Goal: Task Accomplishment & Management: Manage account settings

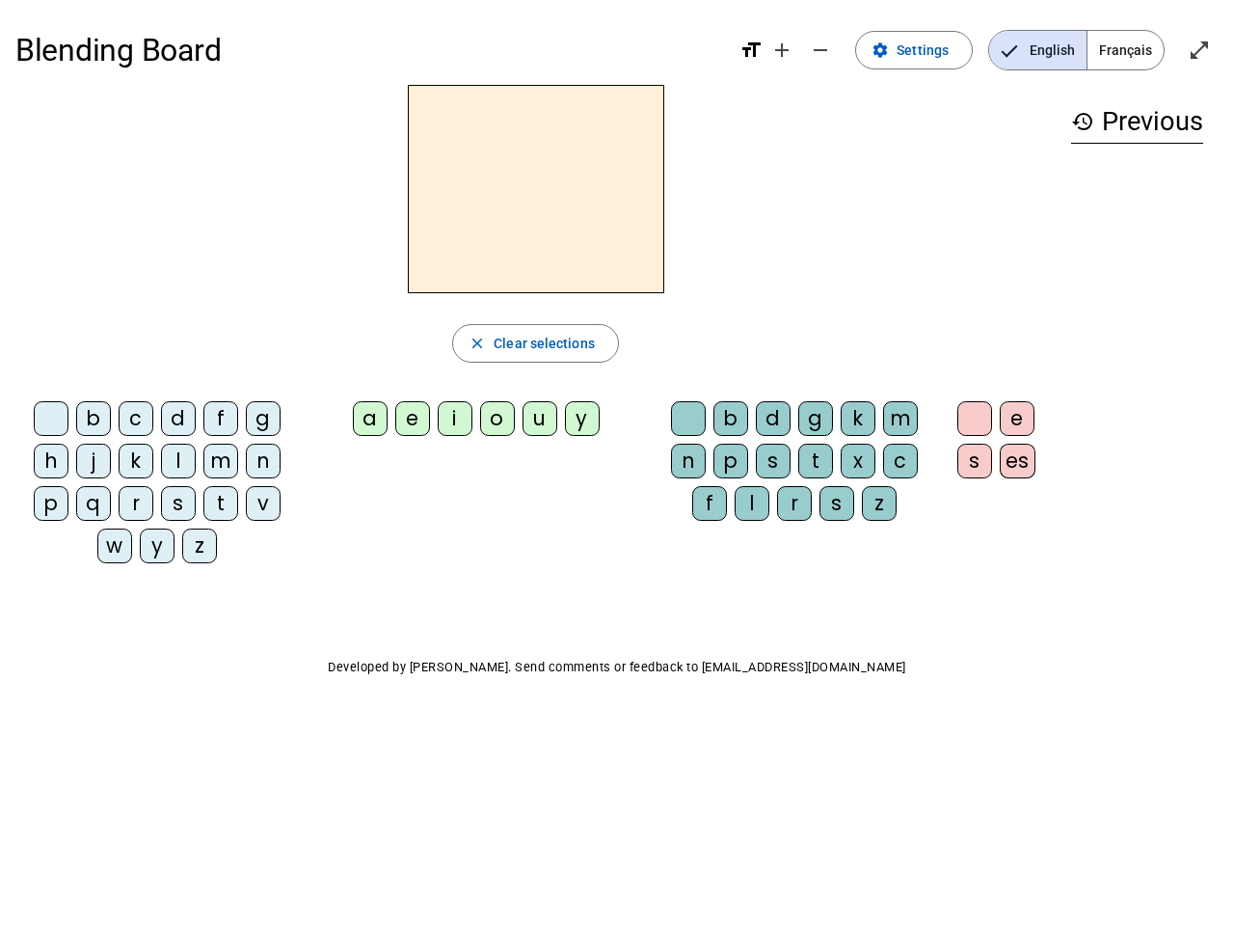
click at [783, 50] on mat-icon "add" at bounding box center [781, 50] width 23 height 23
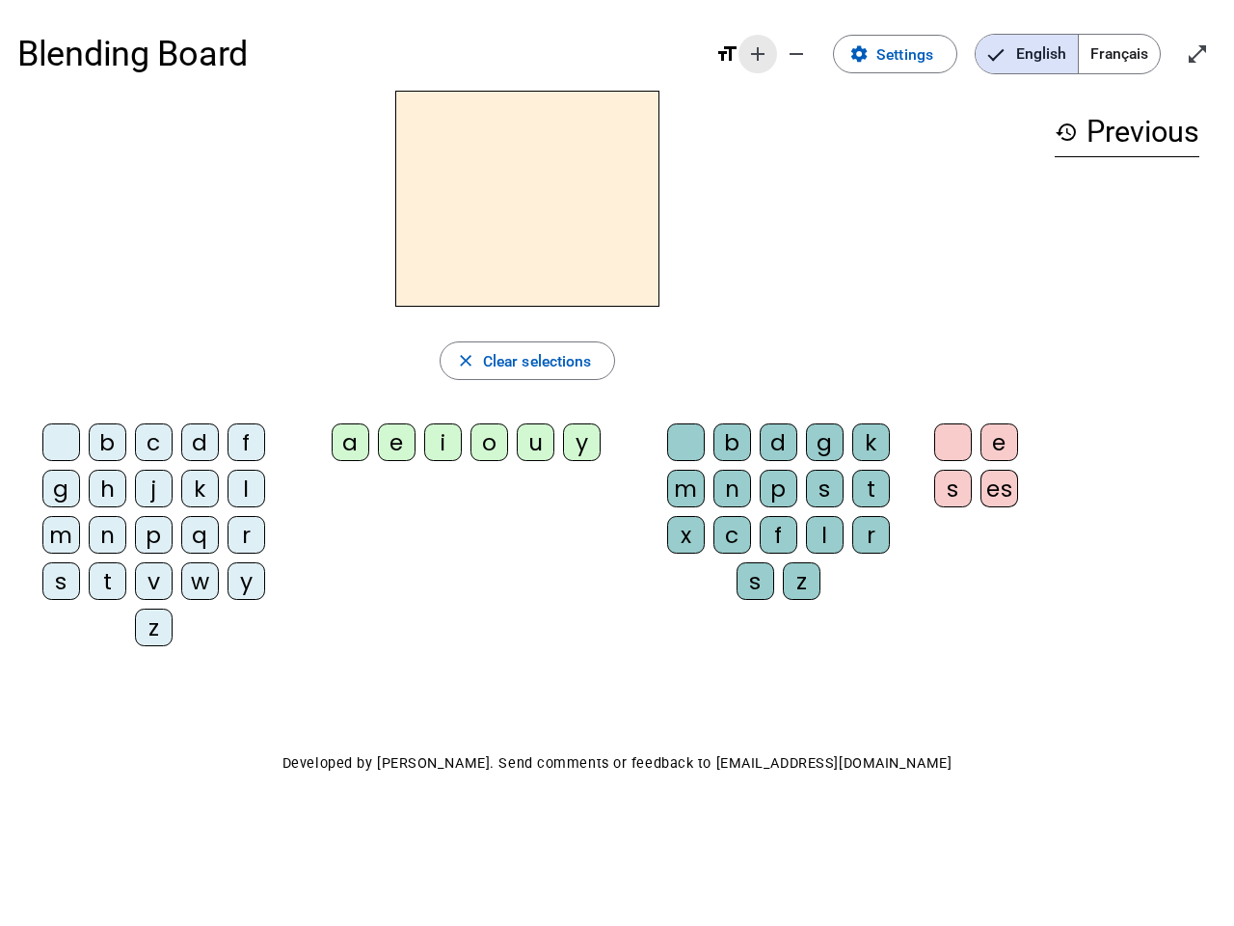
click at [822, 50] on div "Blending Board format_size add remove settings Settings English Français open_i…" at bounding box center [617, 53] width 1200 height 73
click at [915, 50] on span "Settings" at bounding box center [905, 54] width 57 height 26
click at [1038, 50] on span "English" at bounding box center [1027, 54] width 102 height 39
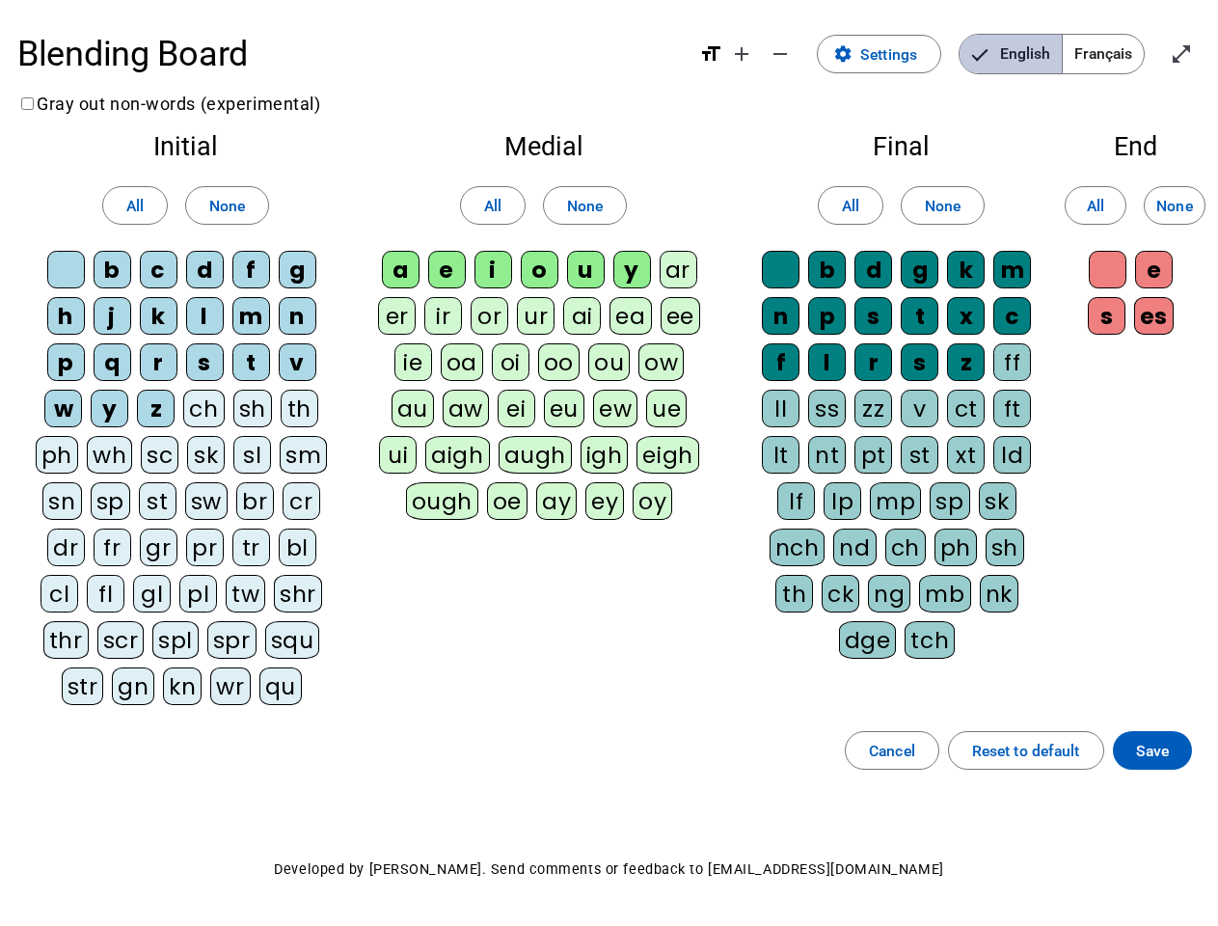
click at [1038, 50] on span "English" at bounding box center [1010, 54] width 102 height 39
click at [1125, 50] on span "Français" at bounding box center [1103, 54] width 81 height 39
click at [1125, 50] on span "Français" at bounding box center [1089, 54] width 110 height 39
click at [1200, 50] on span "Enter full screen" at bounding box center [1181, 54] width 46 height 46
click at [535, 343] on letter-bubble "oi" at bounding box center [515, 366] width 46 height 46
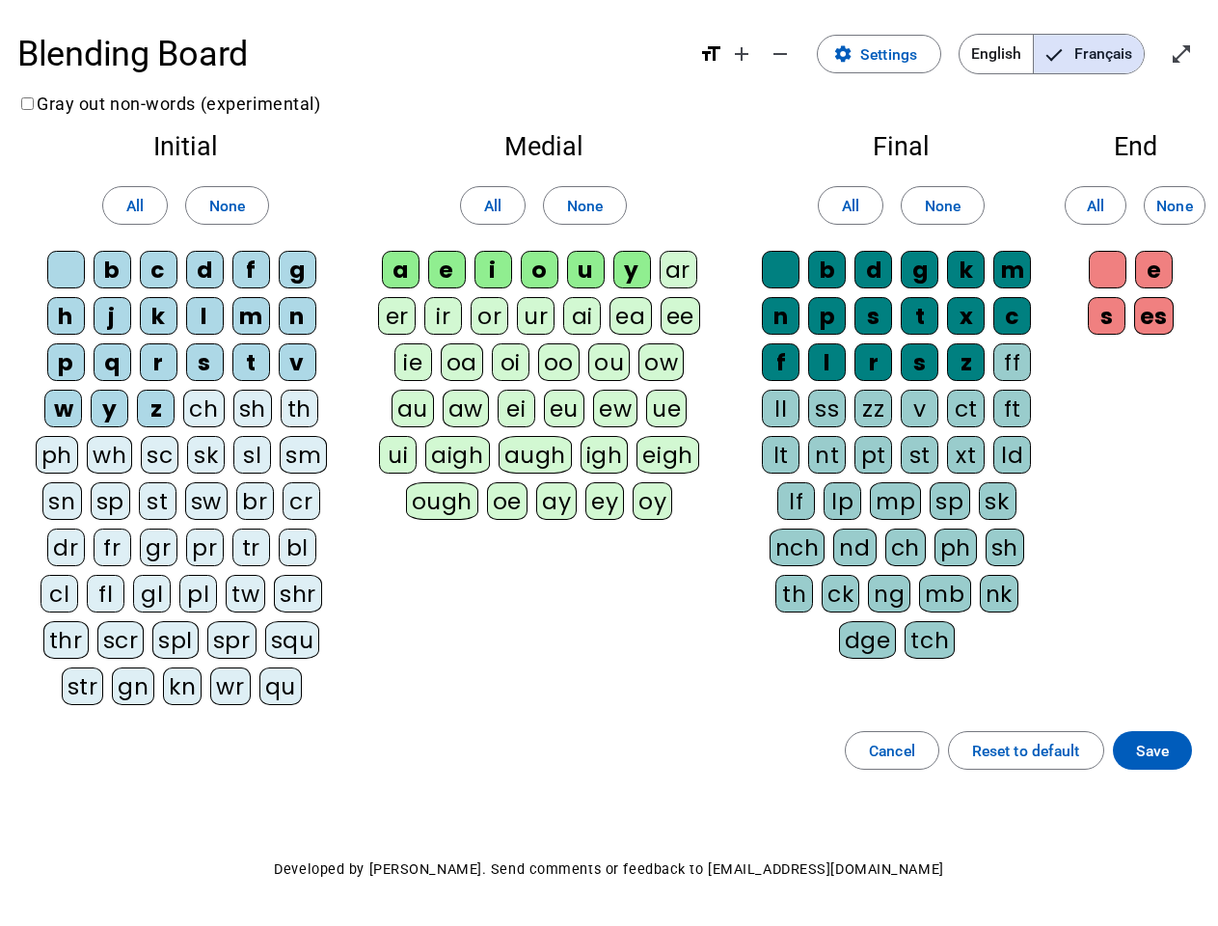
click at [55, 422] on div "w" at bounding box center [63, 409] width 38 height 38
